Goal: Information Seeking & Learning: Learn about a topic

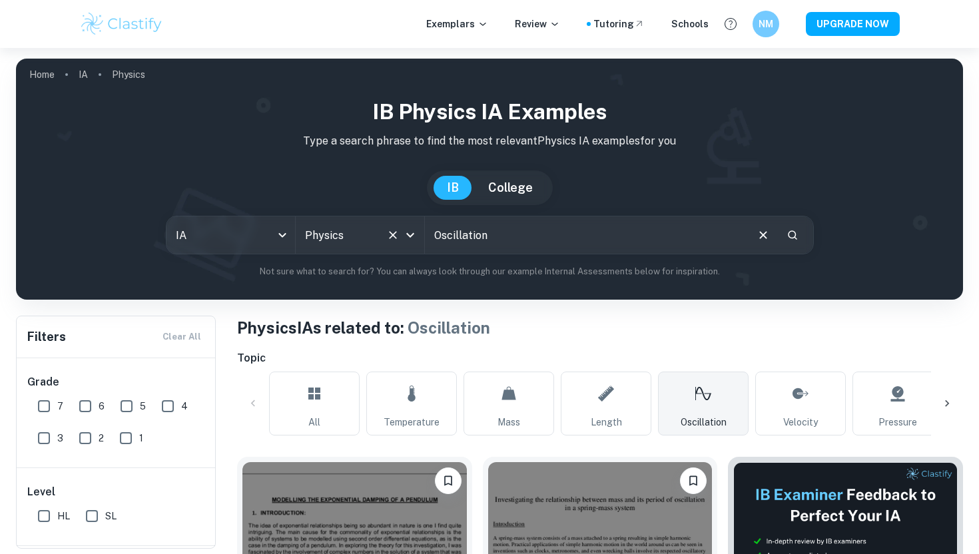
click at [333, 230] on input "Physics" at bounding box center [341, 234] width 79 height 25
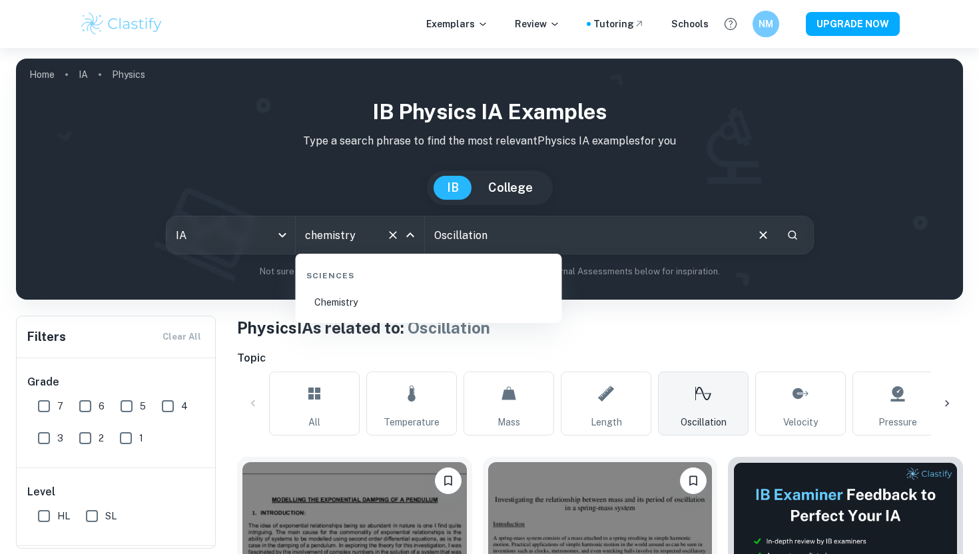
click at [434, 306] on li "Chemistry" at bounding box center [429, 302] width 256 height 31
type input "Chemistry"
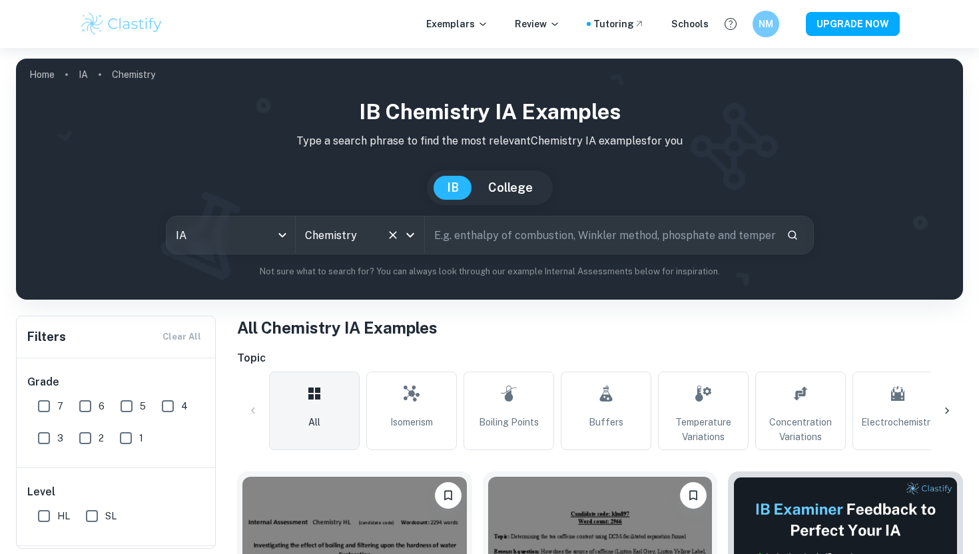
click at [689, 240] on input "text" at bounding box center [600, 234] width 351 height 37
type input "clock"
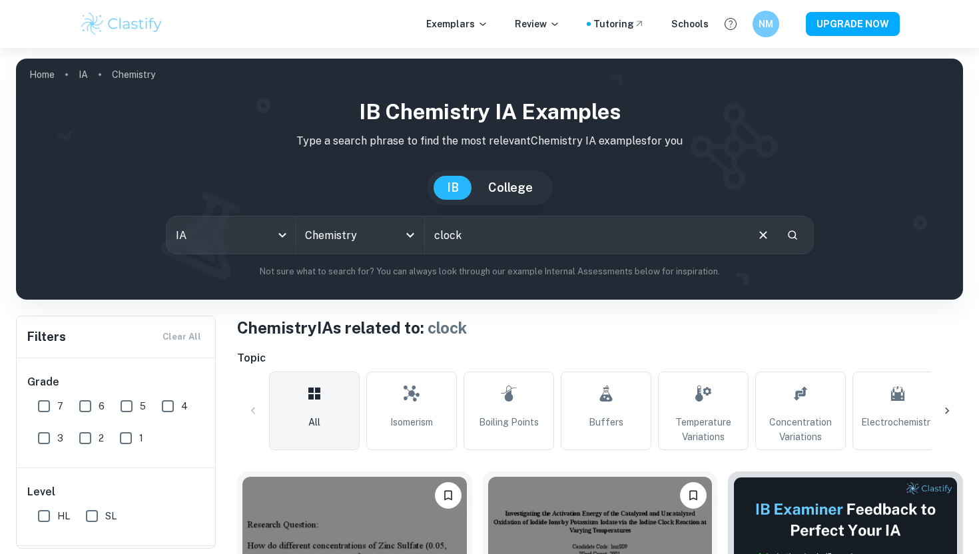
drag, startPoint x: 522, startPoint y: 229, endPoint x: 360, endPoint y: 204, distance: 163.8
click at [360, 204] on div "IB Chemistry IA examples Type a search phrase to find the most relevant Chemist…" at bounding box center [490, 187] width 926 height 182
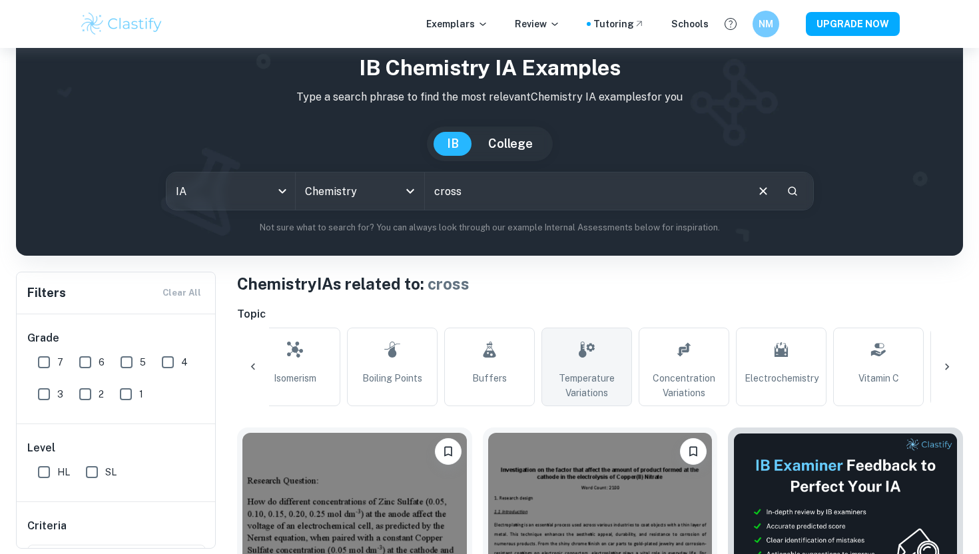
scroll to position [0, 135]
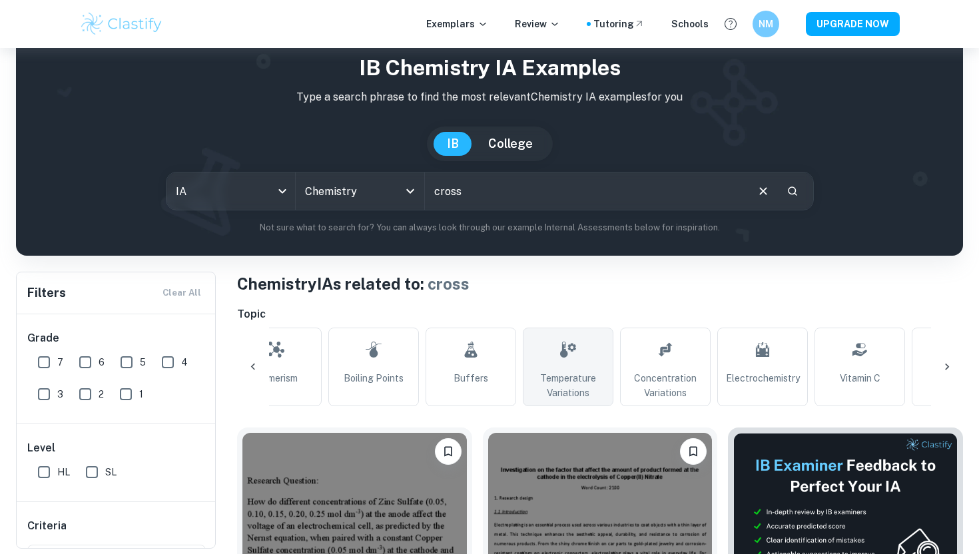
click at [659, 370] on link "Concentration Variations" at bounding box center [665, 367] width 91 height 79
type input "Concentration Variations"
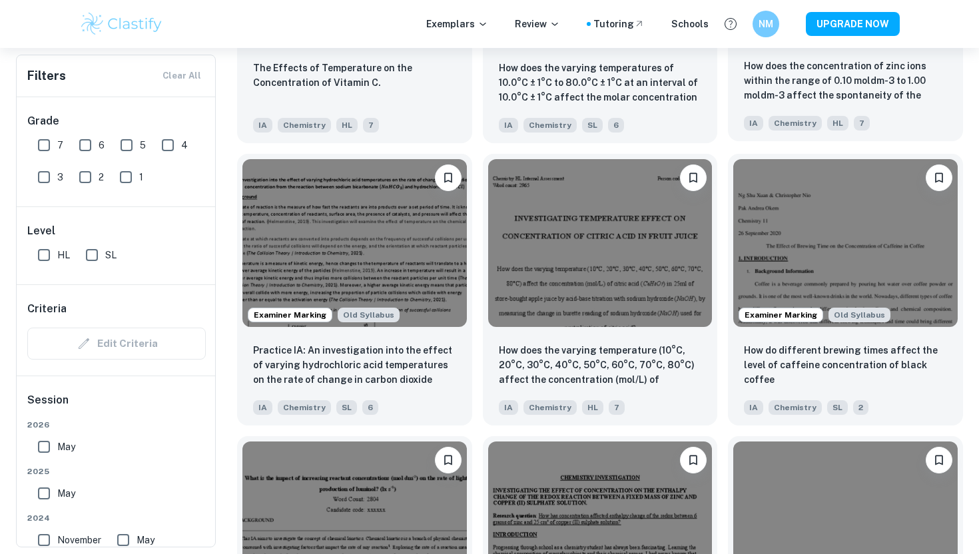
scroll to position [1451, 0]
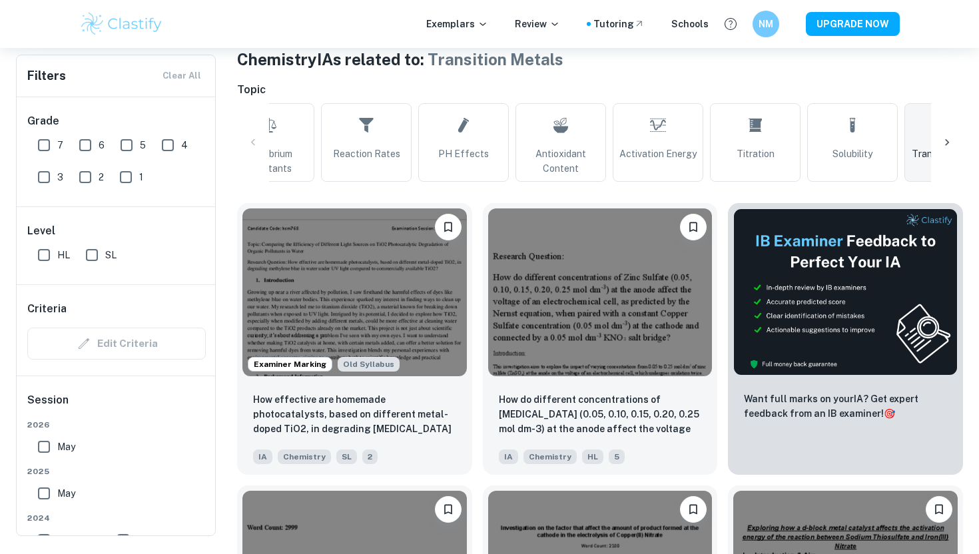
scroll to position [439, 0]
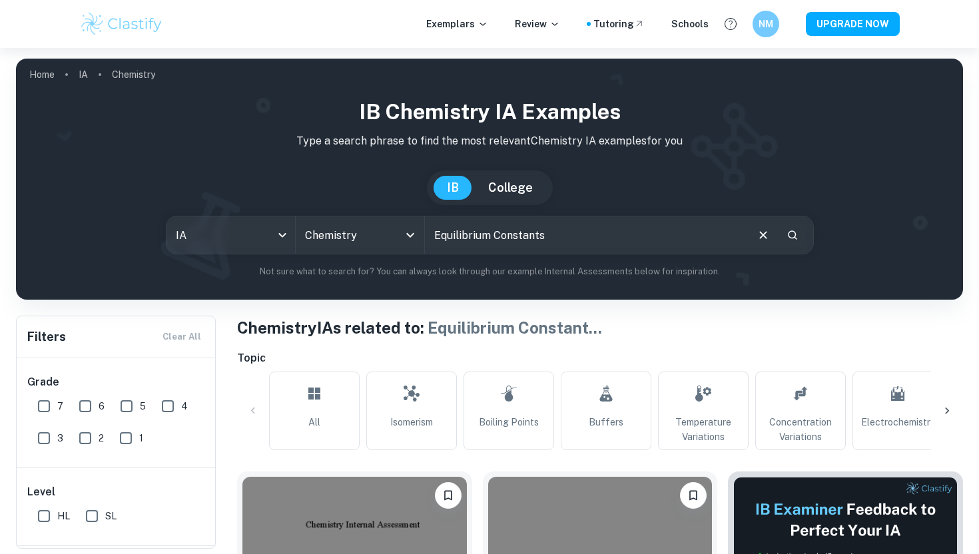
scroll to position [0, 142]
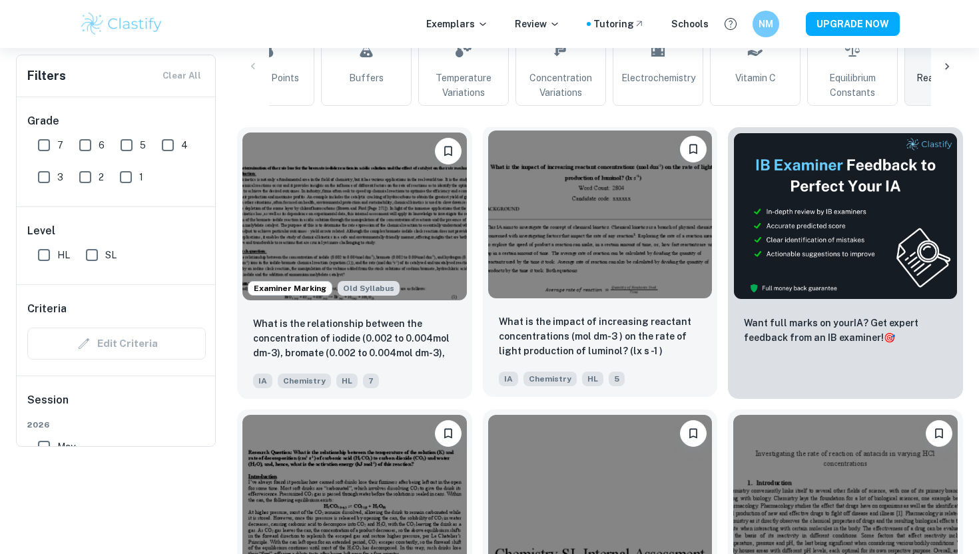
scroll to position [46, 0]
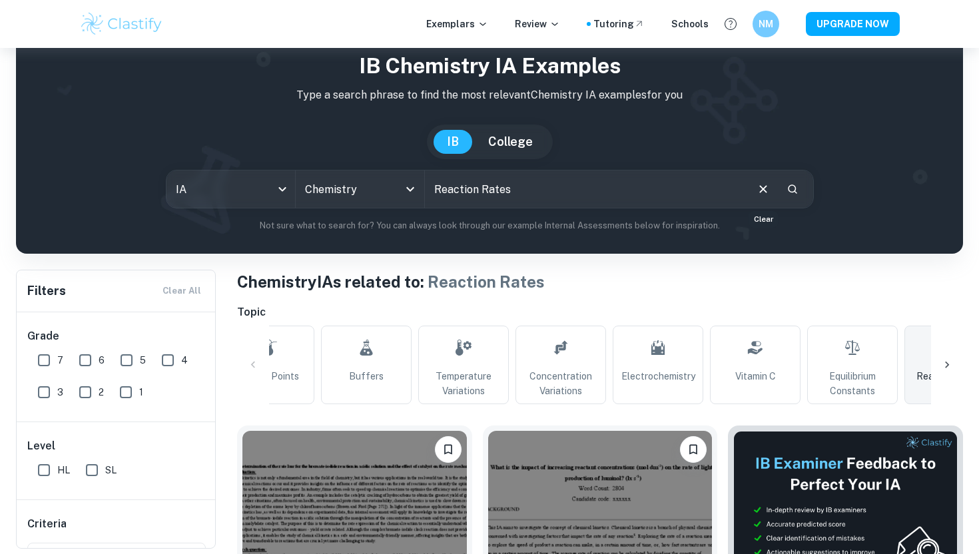
click at [762, 187] on icon "Clear" at bounding box center [763, 189] width 15 height 15
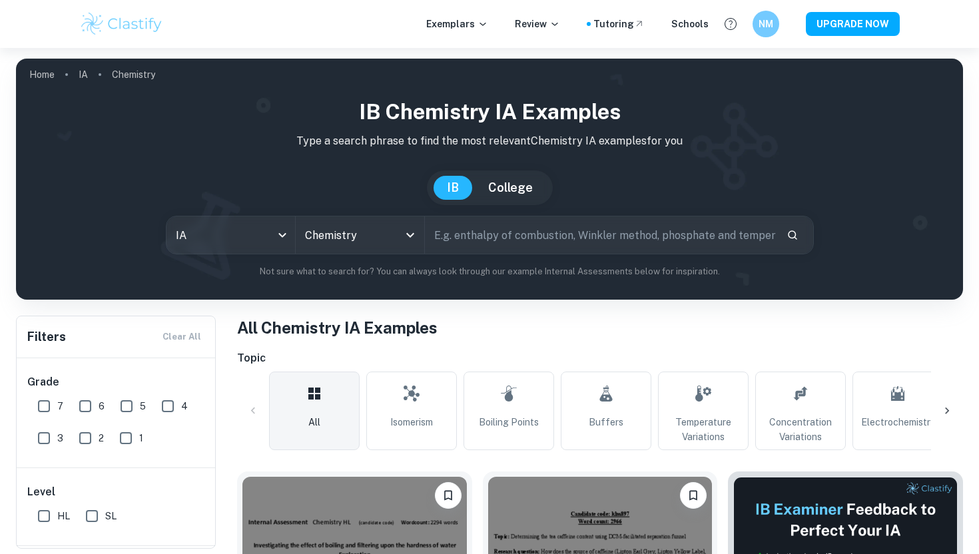
click at [501, 233] on input "Reaction Rates" at bounding box center [600, 234] width 351 height 37
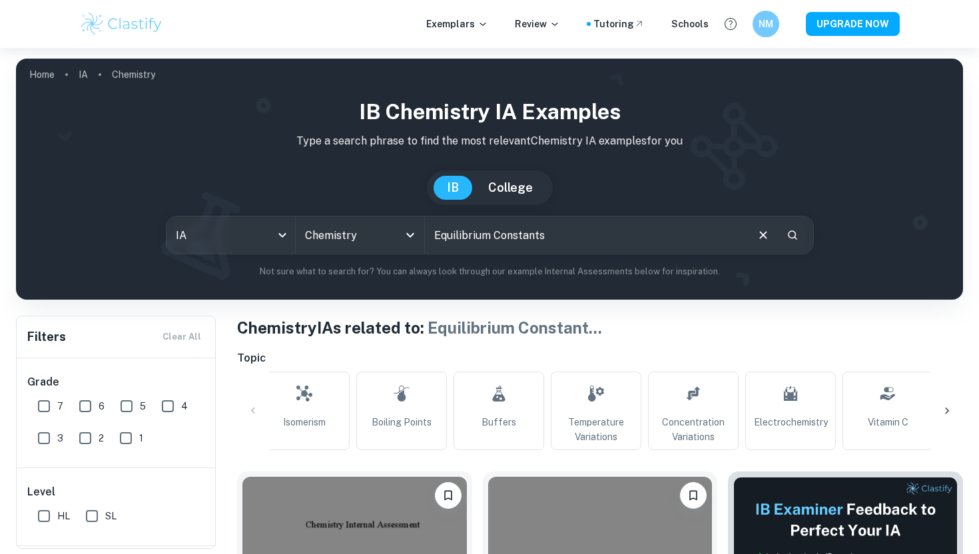
scroll to position [0, 142]
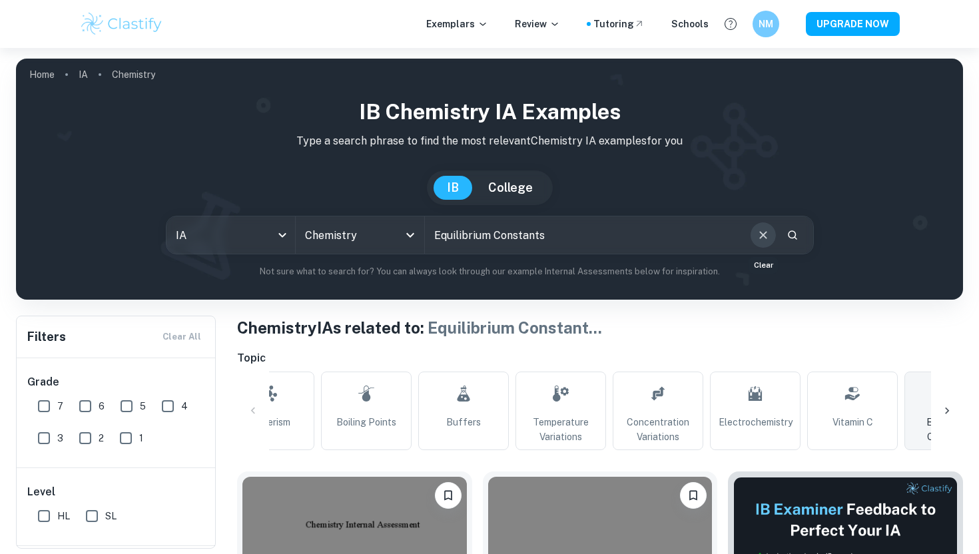
click at [758, 242] on button "Clear" at bounding box center [762, 234] width 25 height 25
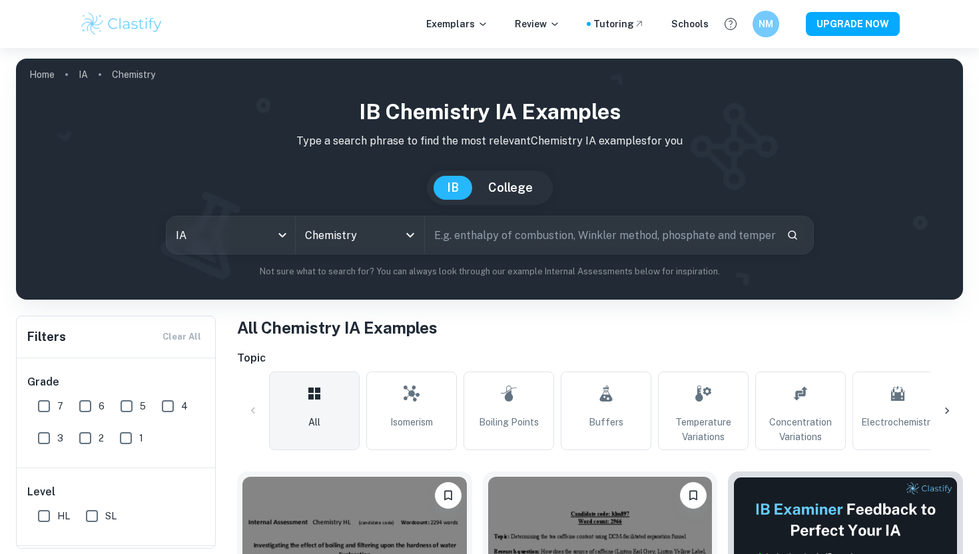
click at [619, 238] on input "Equilibrium Constants" at bounding box center [600, 234] width 351 height 37
paste input "the time taken for a cross beneath the reaction vessel to disappear due to sulf…"
type input "the time taken for a cross beneath the reaction vessel to disappear due to sulf…"
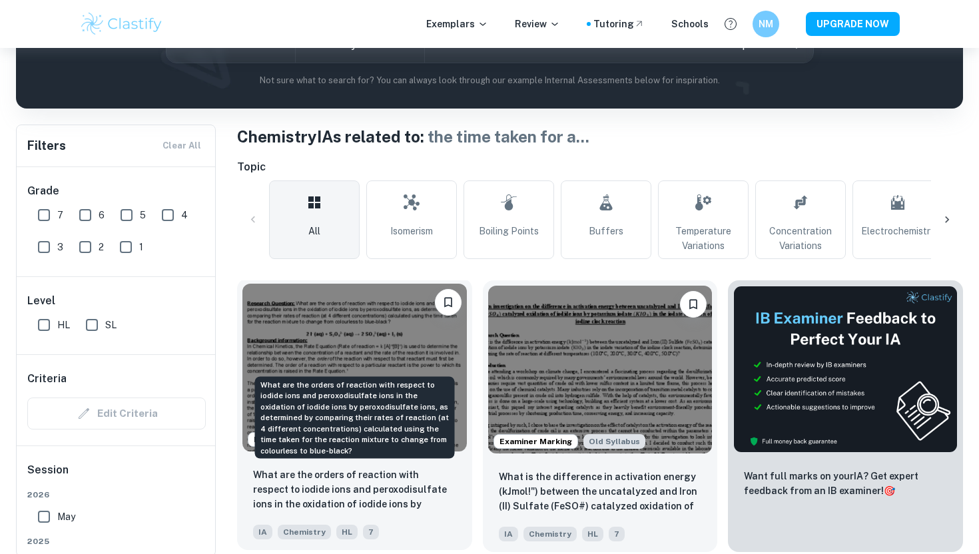
scroll to position [199, 0]
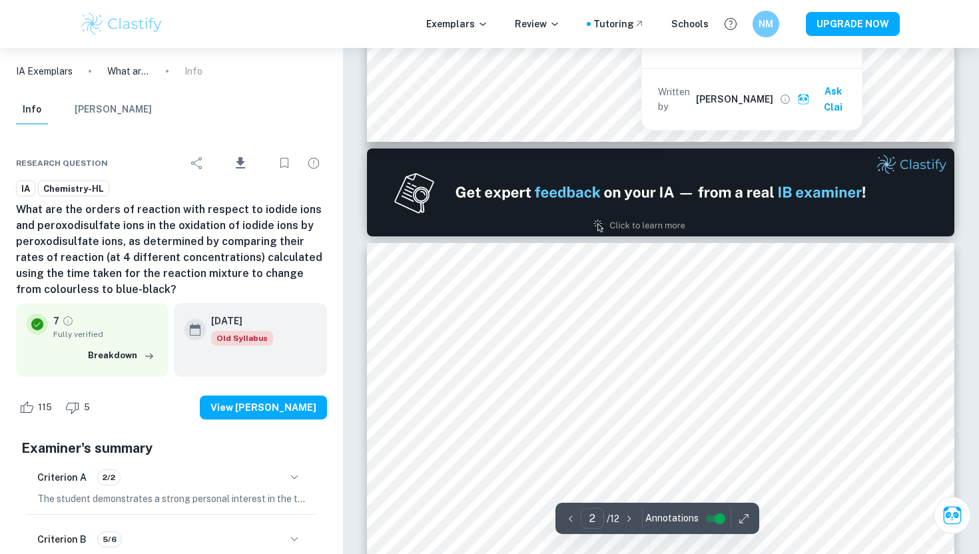
scroll to position [686, 0]
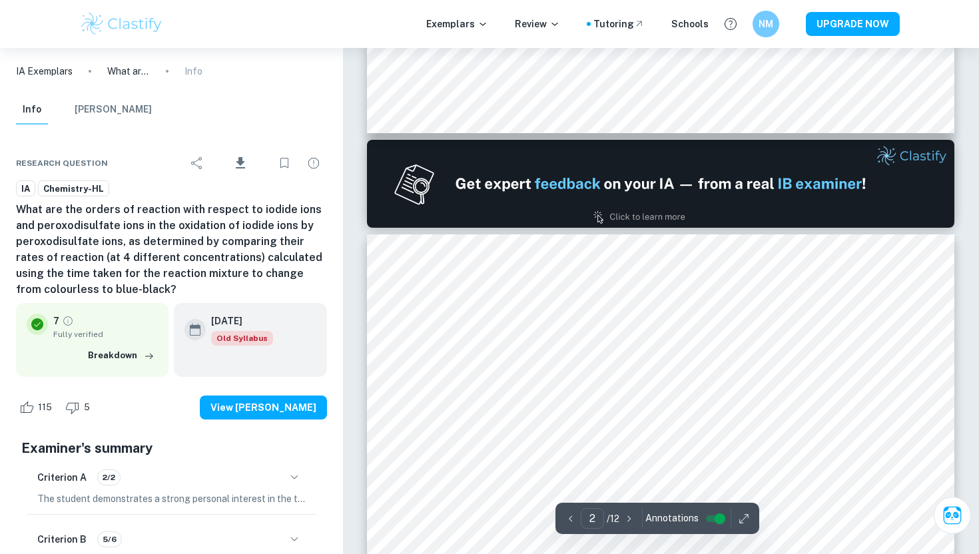
type input "1"
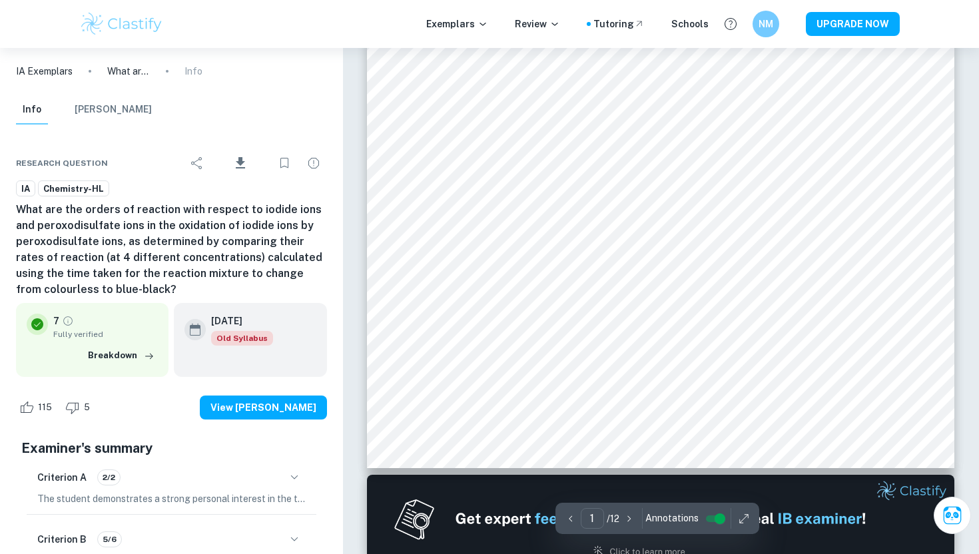
scroll to position [0, 0]
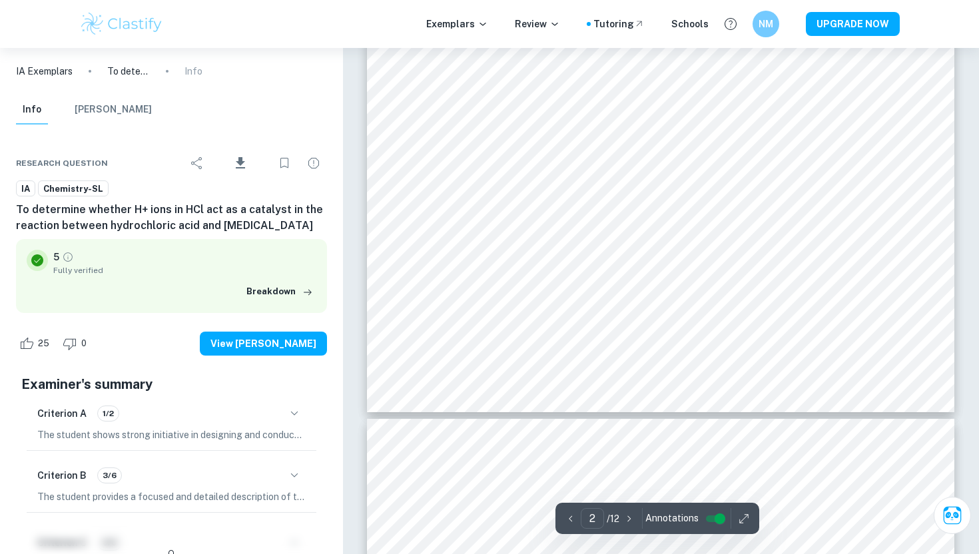
type input "3"
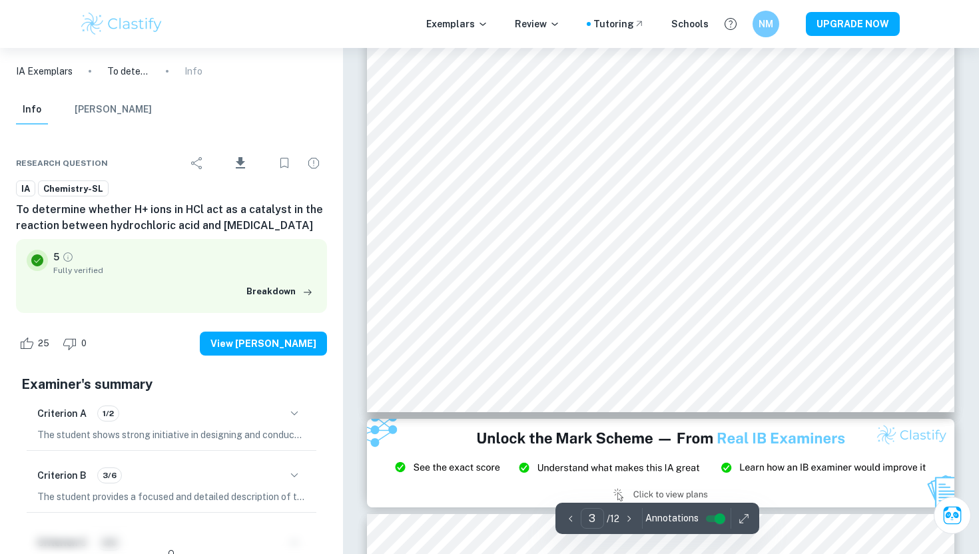
scroll to position [1539, 0]
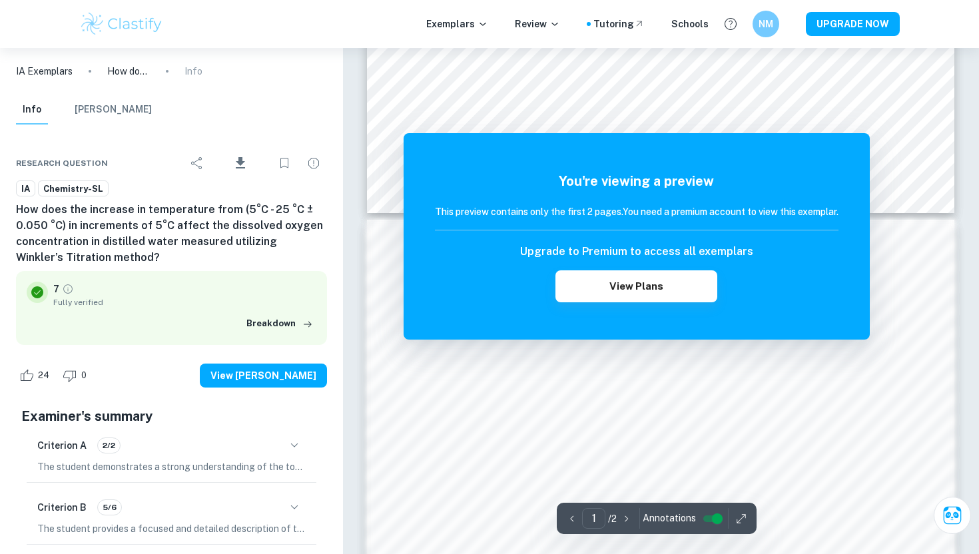
scroll to position [1009, 0]
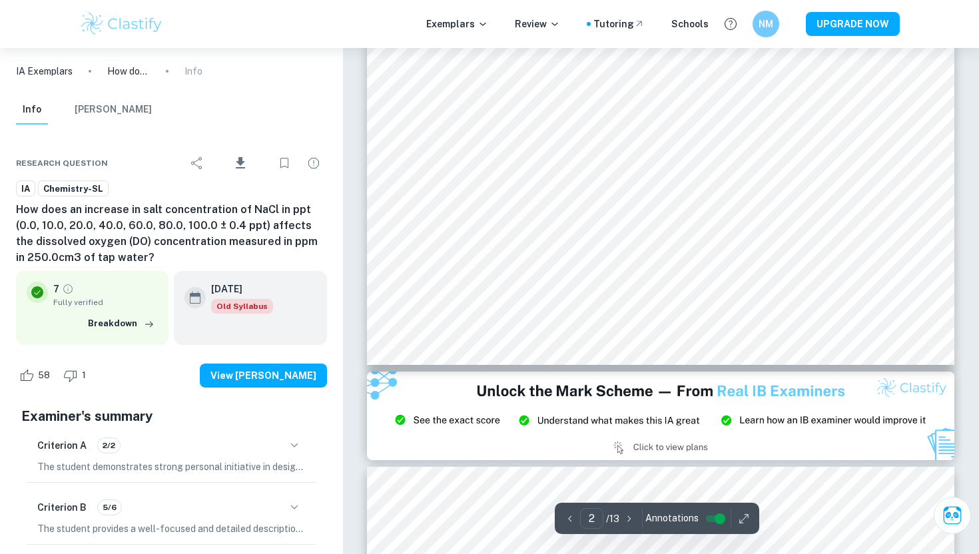
type input "3"
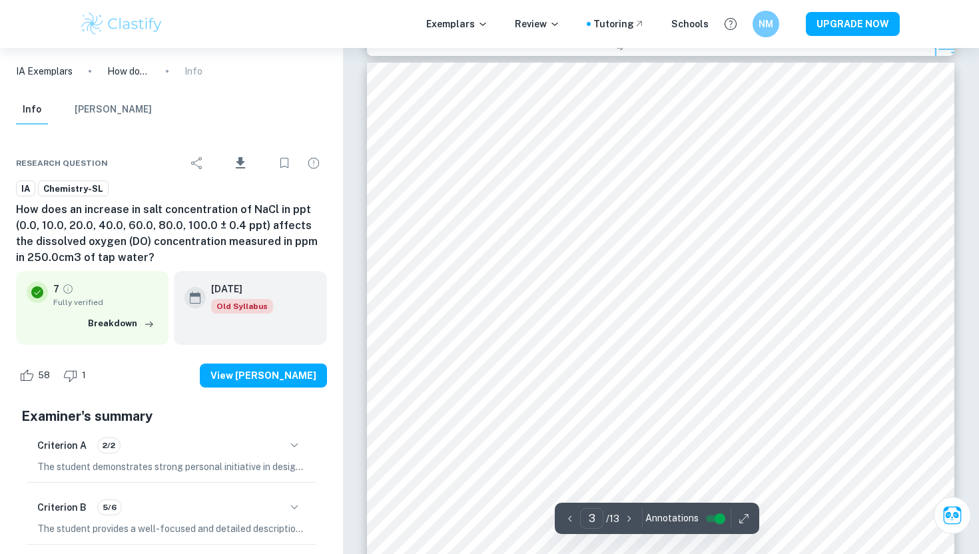
scroll to position [1936, 0]
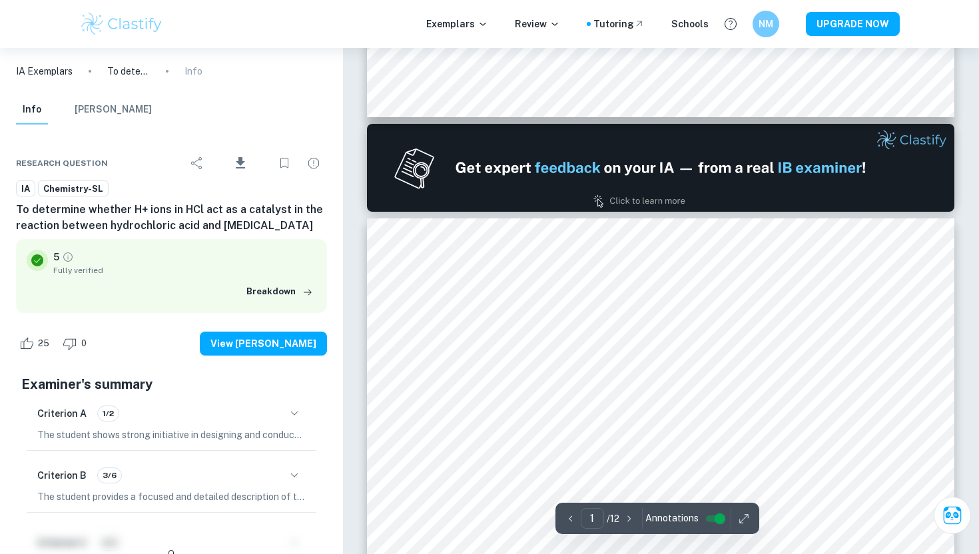
type input "2"
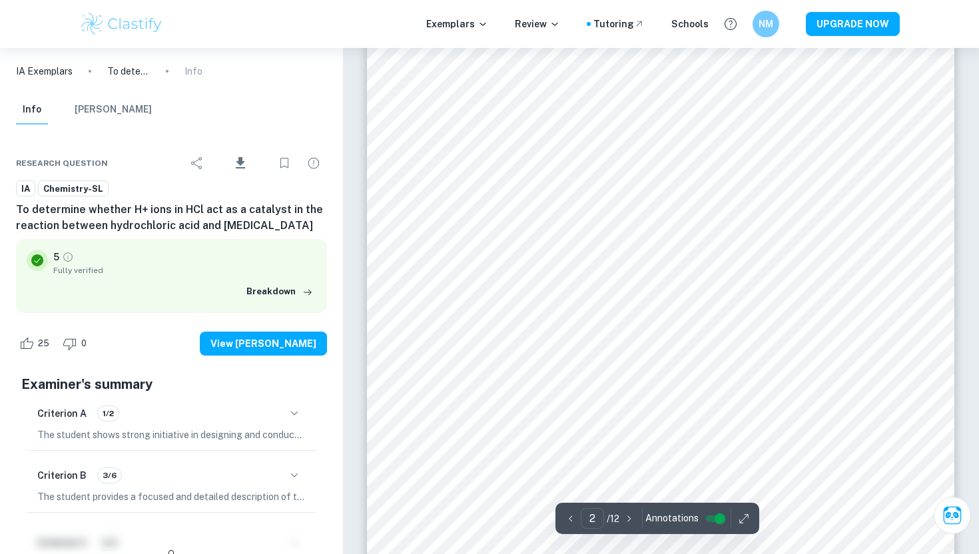
scroll to position [1065, 0]
